Goal: Information Seeking & Learning: Check status

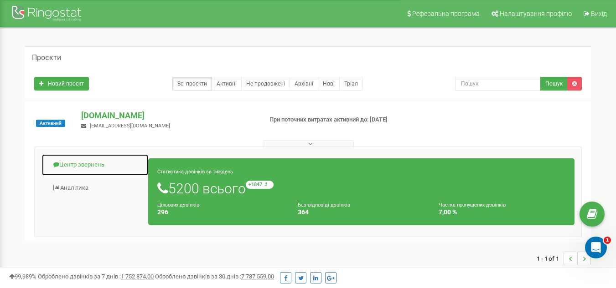
click at [83, 165] on link "Центр звернень" at bounding box center [94, 165] width 107 height 22
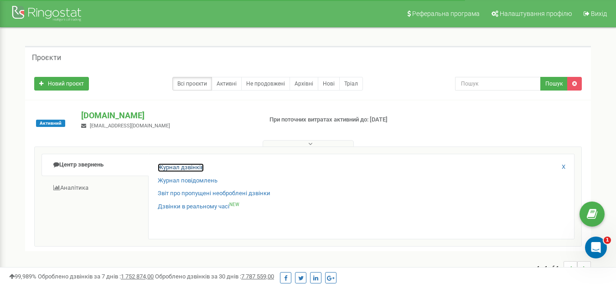
click at [189, 170] on link "Журнал дзвінків" at bounding box center [181, 168] width 46 height 9
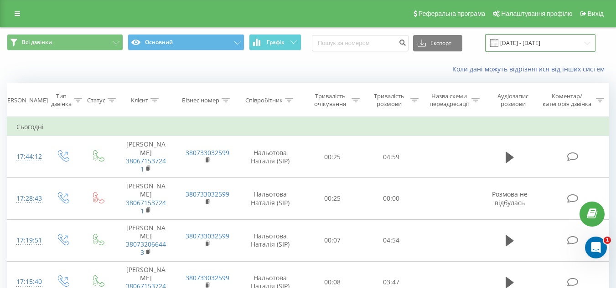
click at [511, 41] on input "[DATE] - [DATE]" at bounding box center [540, 43] width 110 height 18
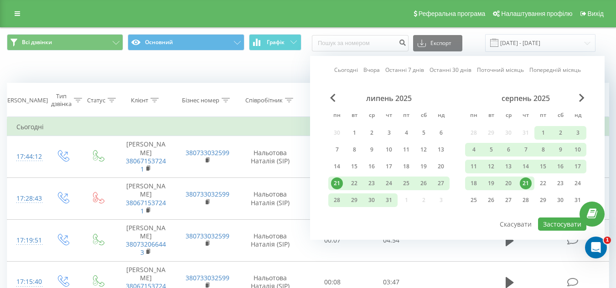
click at [527, 182] on div "21" at bounding box center [525, 184] width 12 height 12
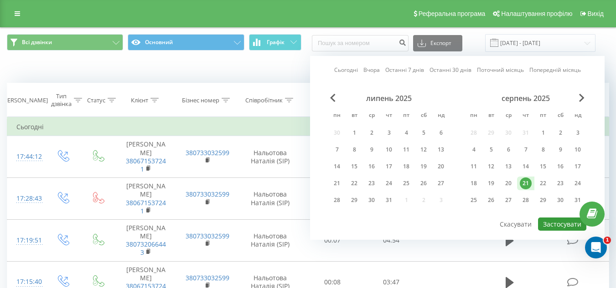
click at [555, 223] on button "Застосувати" at bounding box center [562, 224] width 48 height 13
type input "[DATE] - [DATE]"
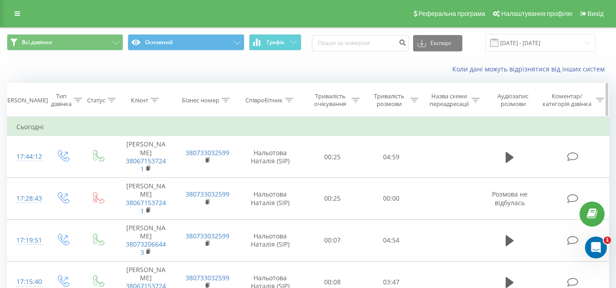
click at [387, 99] on div "Тривалість розмови" at bounding box center [389, 99] width 38 height 15
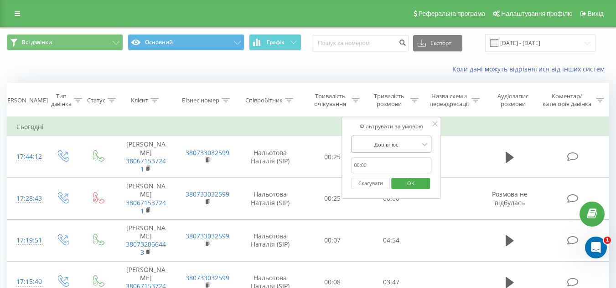
click at [401, 142] on div at bounding box center [386, 144] width 65 height 9
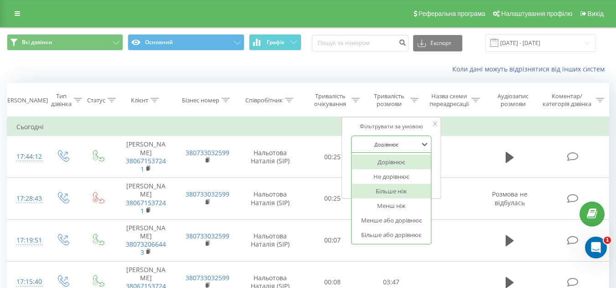
click at [389, 190] on div "Більше ніж" at bounding box center [390, 191] width 79 height 15
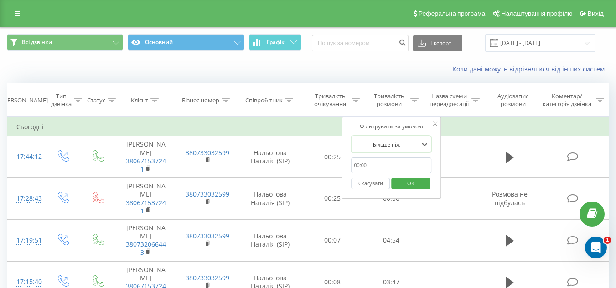
click at [385, 168] on input "text" at bounding box center [391, 166] width 80 height 16
type input "01:00"
click at [411, 181] on span "OK" at bounding box center [411, 183] width 26 height 14
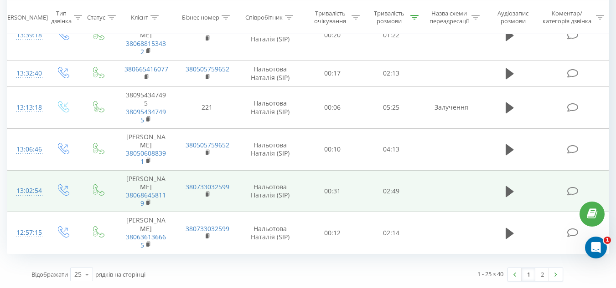
scroll to position [1086, 0]
